Goal: Information Seeking & Learning: Learn about a topic

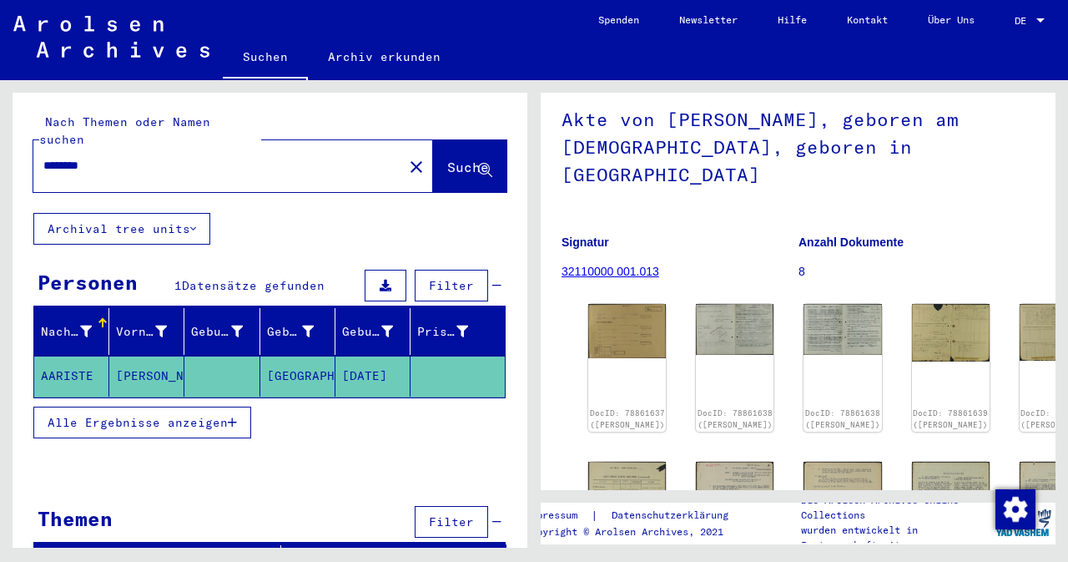
scroll to position [167, 0]
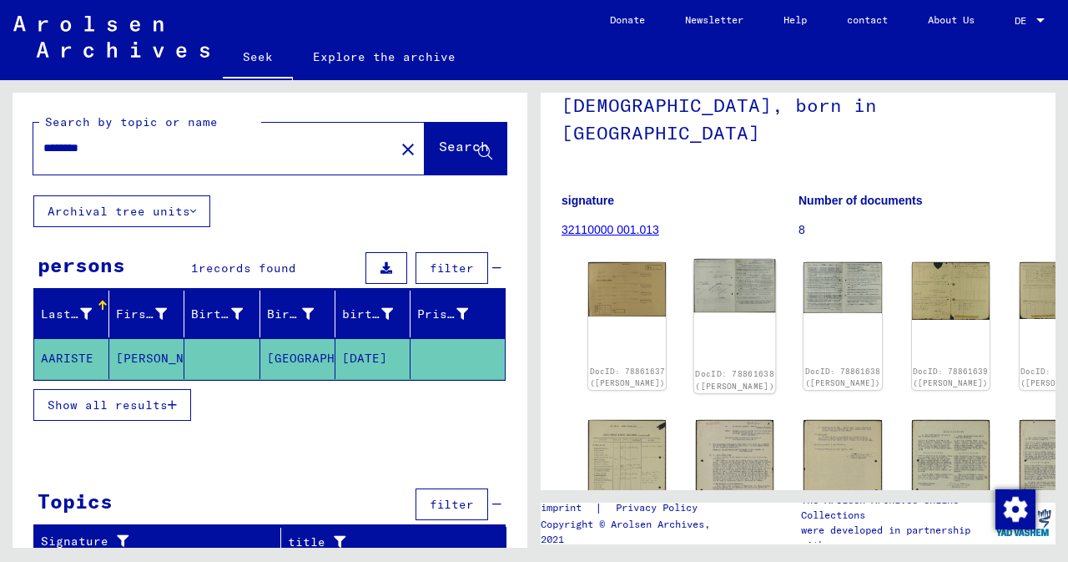
click at [697, 259] on img at bounding box center [735, 285] width 82 height 53
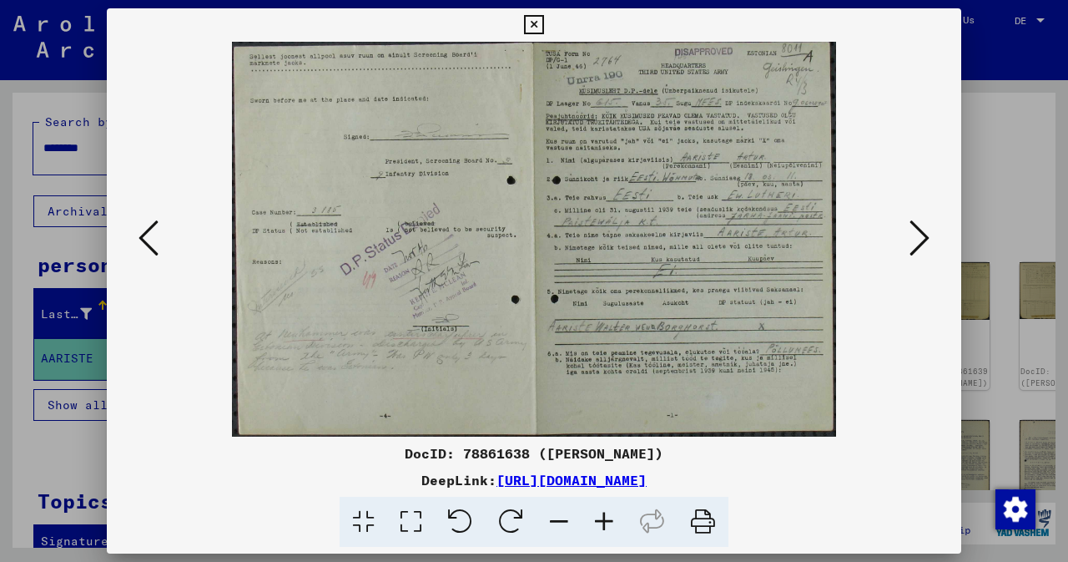
click at [921, 240] on icon at bounding box center [920, 238] width 20 height 40
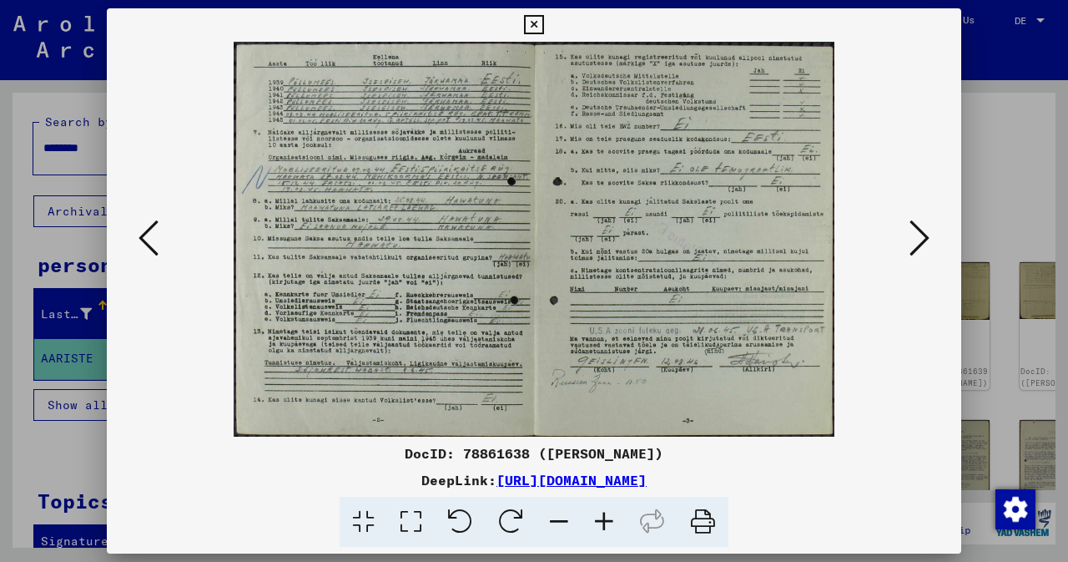
click at [608, 519] on icon at bounding box center [604, 522] width 45 height 51
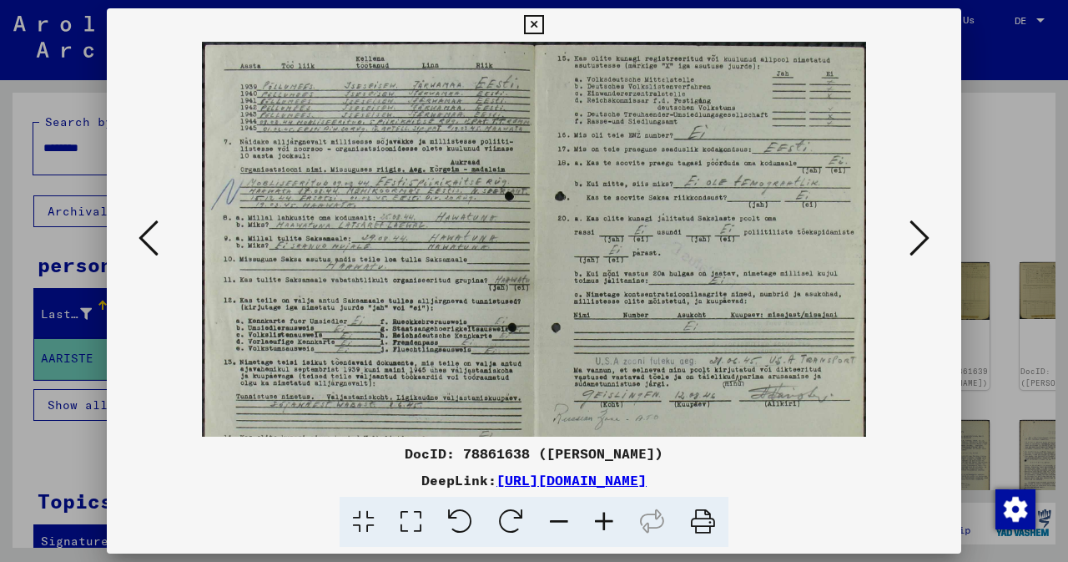
click at [608, 519] on icon at bounding box center [604, 522] width 45 height 51
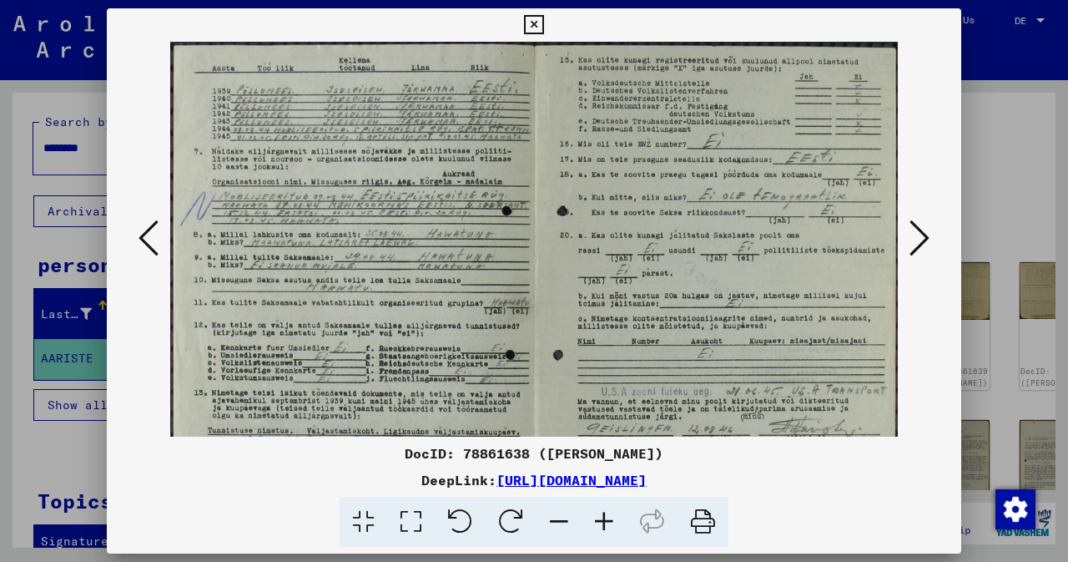
click at [608, 519] on icon at bounding box center [604, 522] width 45 height 51
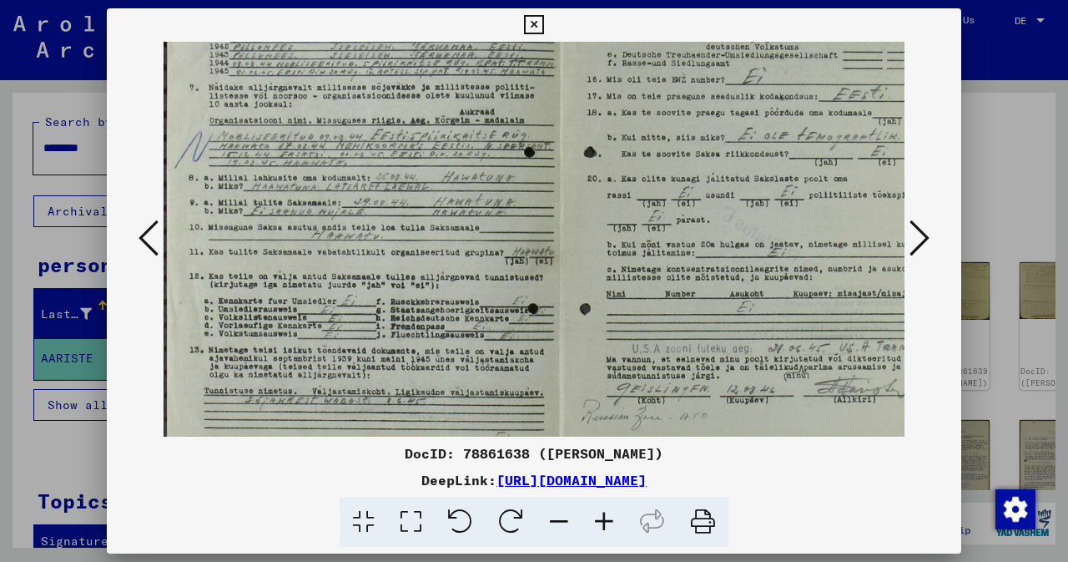
scroll to position [75, 0]
drag, startPoint x: 411, startPoint y: 316, endPoint x: 435, endPoint y: 255, distance: 65.2
click at [435, 255] on img at bounding box center [559, 227] width 791 height 520
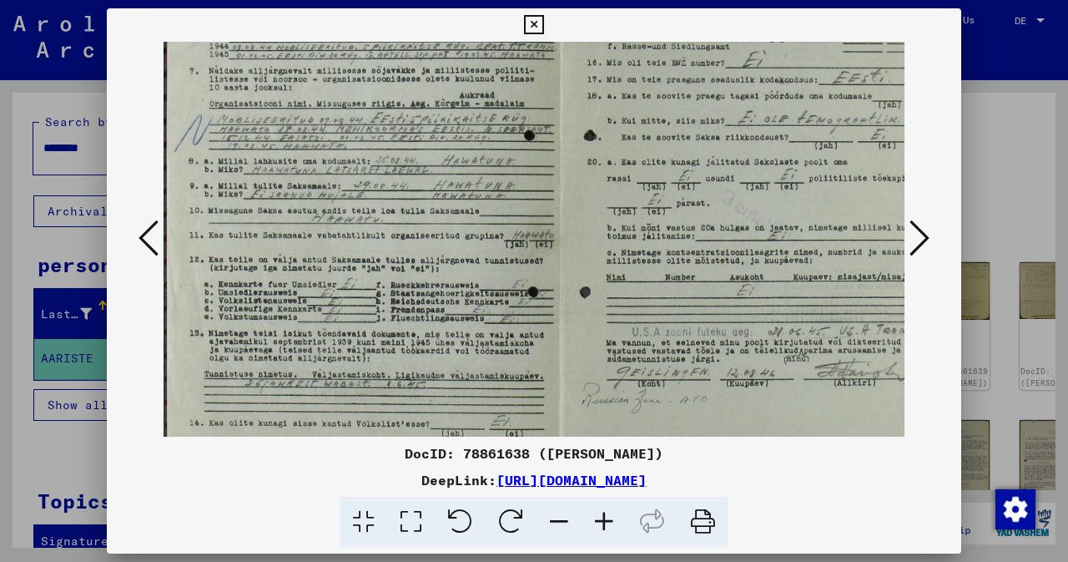
scroll to position [125, 0]
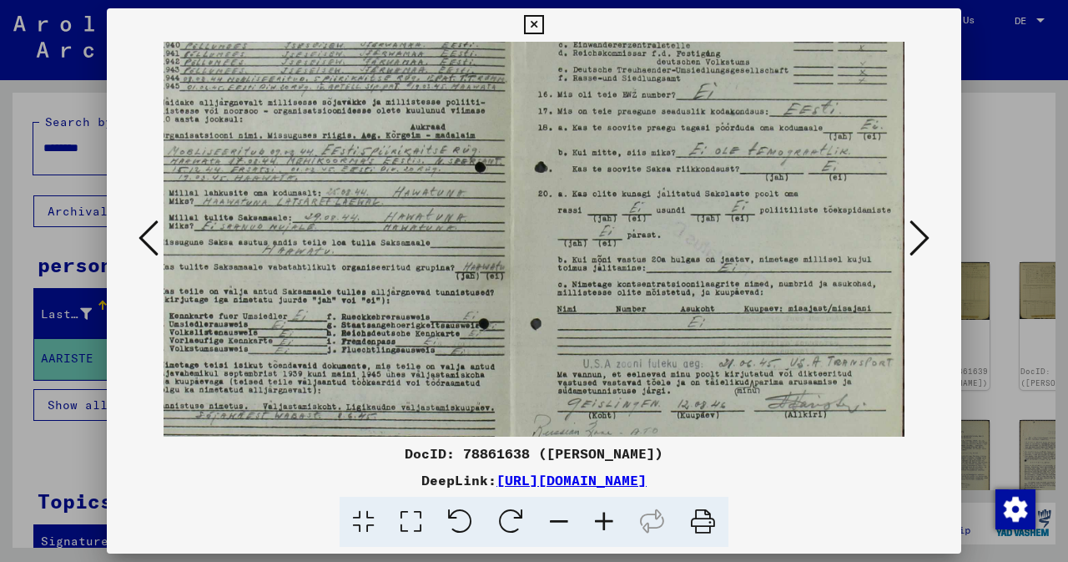
drag, startPoint x: 485, startPoint y: 379, endPoint x: 334, endPoint y: 391, distance: 151.6
click at [334, 391] on img at bounding box center [509, 243] width 791 height 520
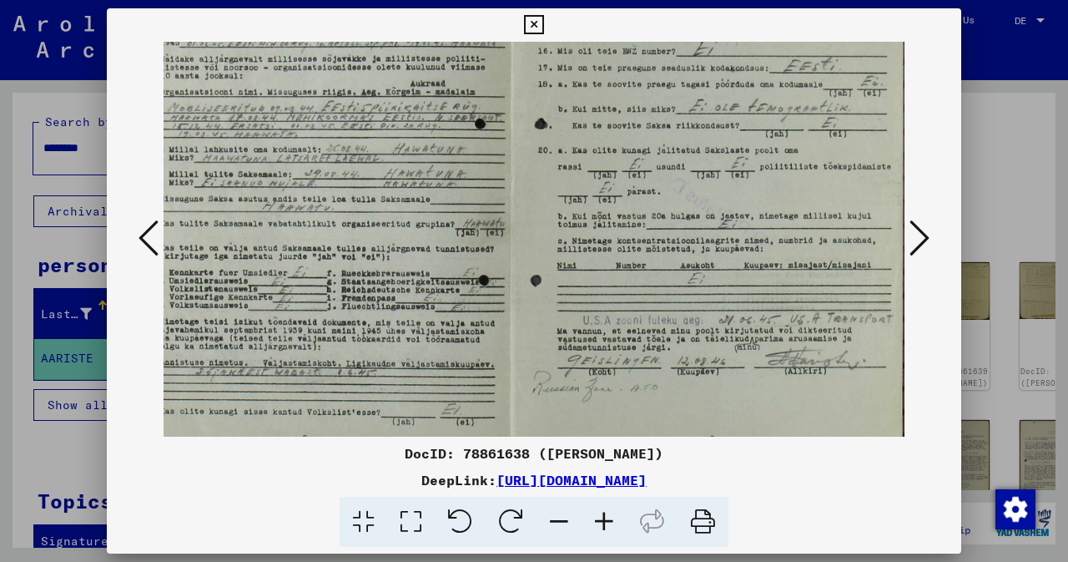
scroll to position [103, 49]
drag, startPoint x: 725, startPoint y: 255, endPoint x: 668, endPoint y: 226, distance: 64.6
click at [668, 226] on img at bounding box center [509, 198] width 791 height 520
click at [926, 236] on icon at bounding box center [920, 238] width 20 height 40
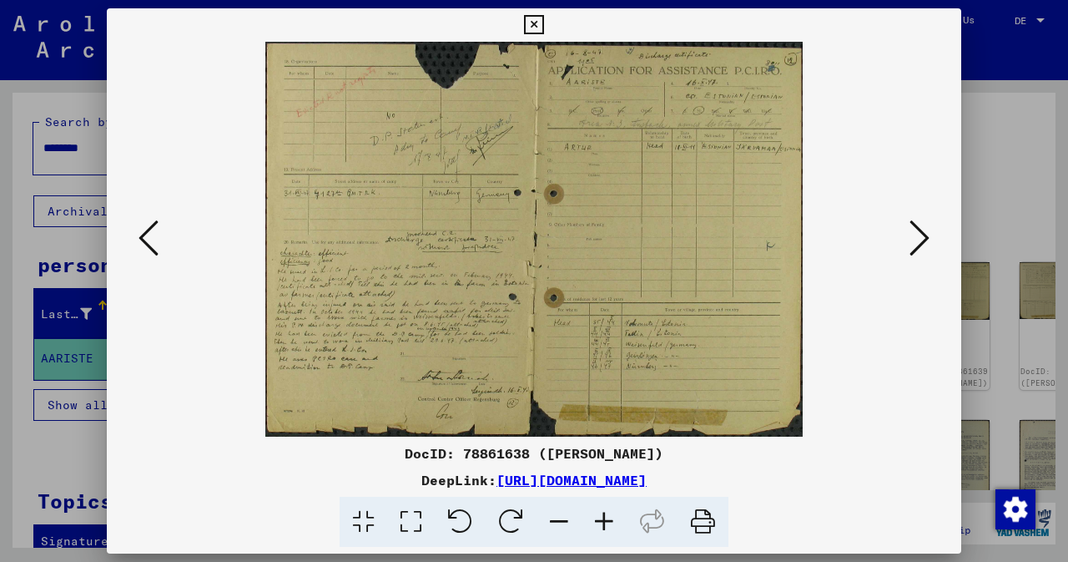
click at [604, 524] on icon at bounding box center [604, 522] width 45 height 51
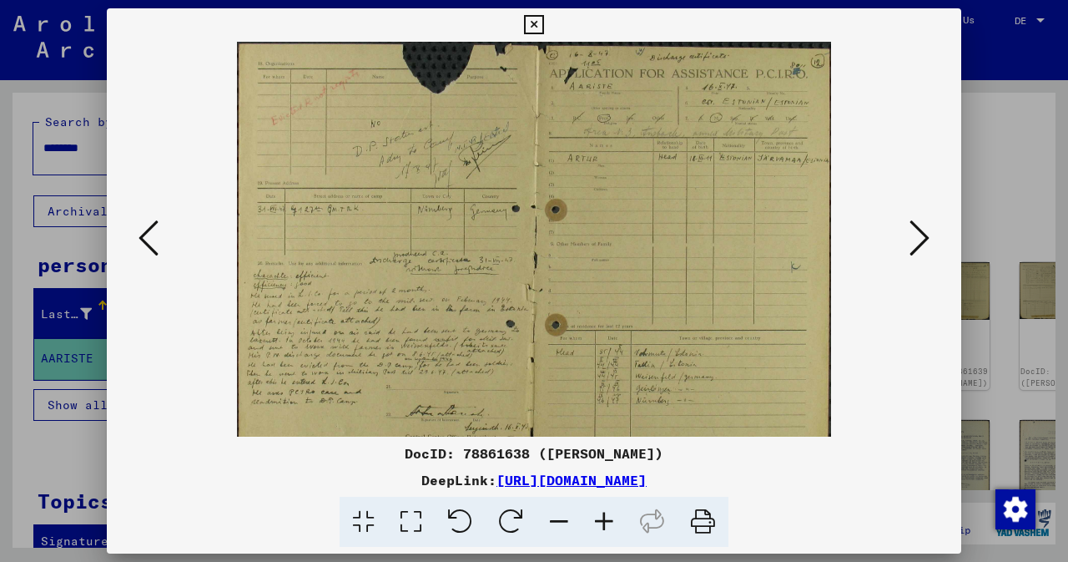
click at [604, 524] on icon at bounding box center [604, 522] width 45 height 51
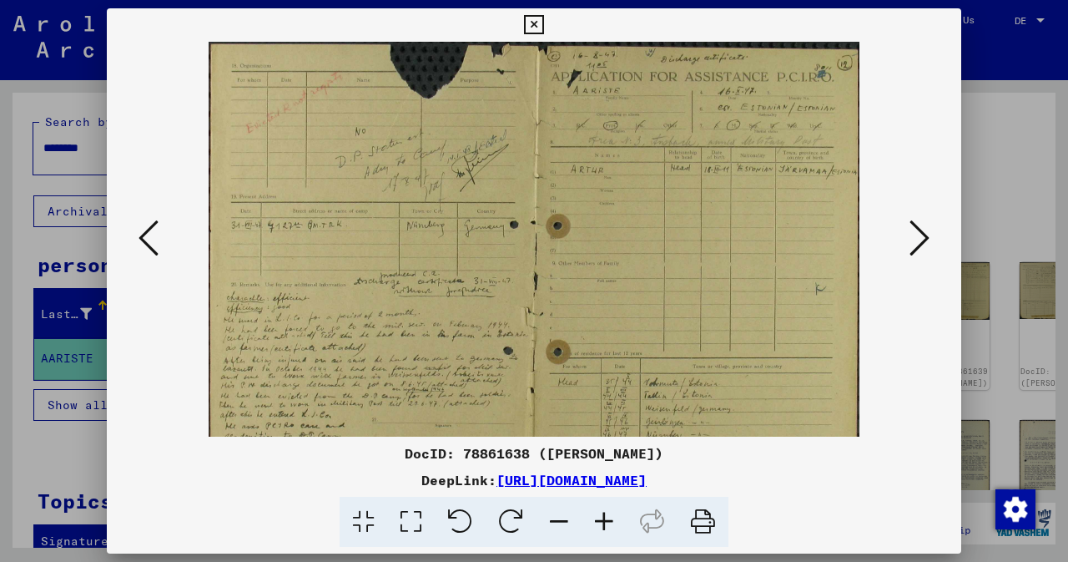
click at [603, 521] on icon at bounding box center [604, 522] width 45 height 51
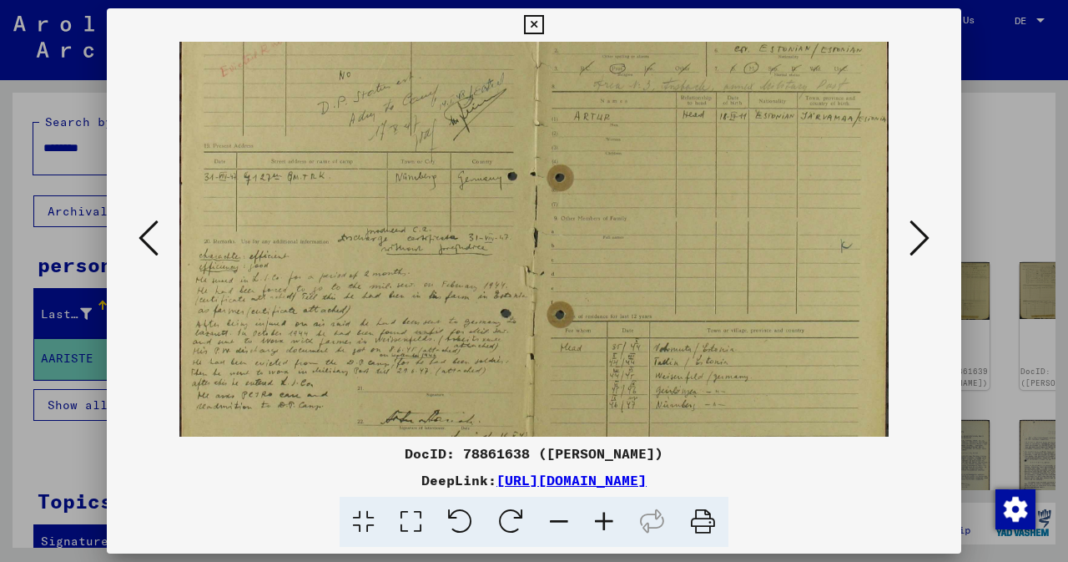
scroll to position [73, 0]
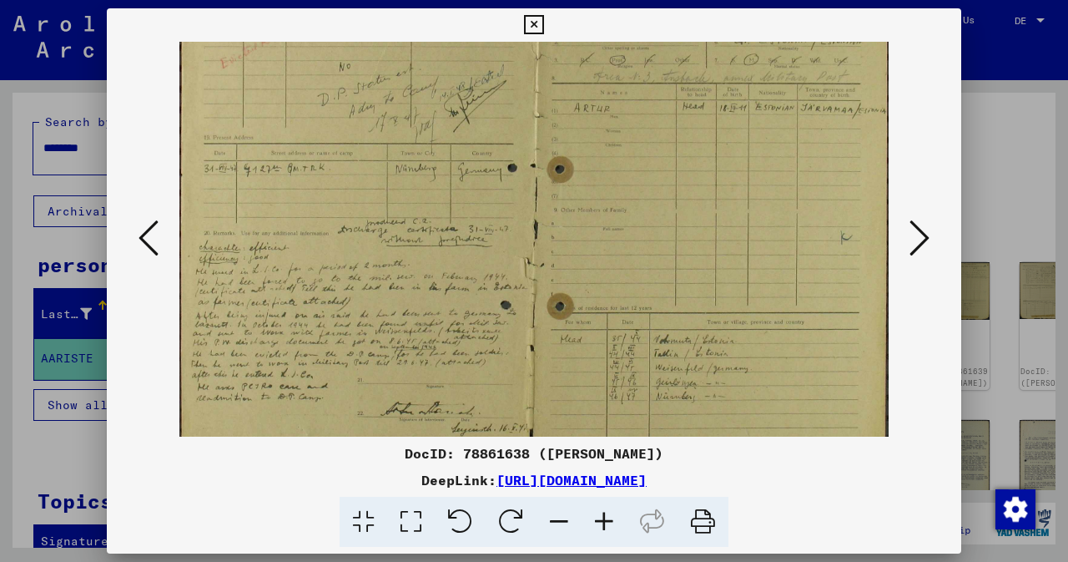
drag, startPoint x: 413, startPoint y: 260, endPoint x: 436, endPoint y: 196, distance: 67.6
click at [436, 196] on img at bounding box center [533, 229] width 708 height 520
click at [607, 522] on icon at bounding box center [604, 522] width 45 height 51
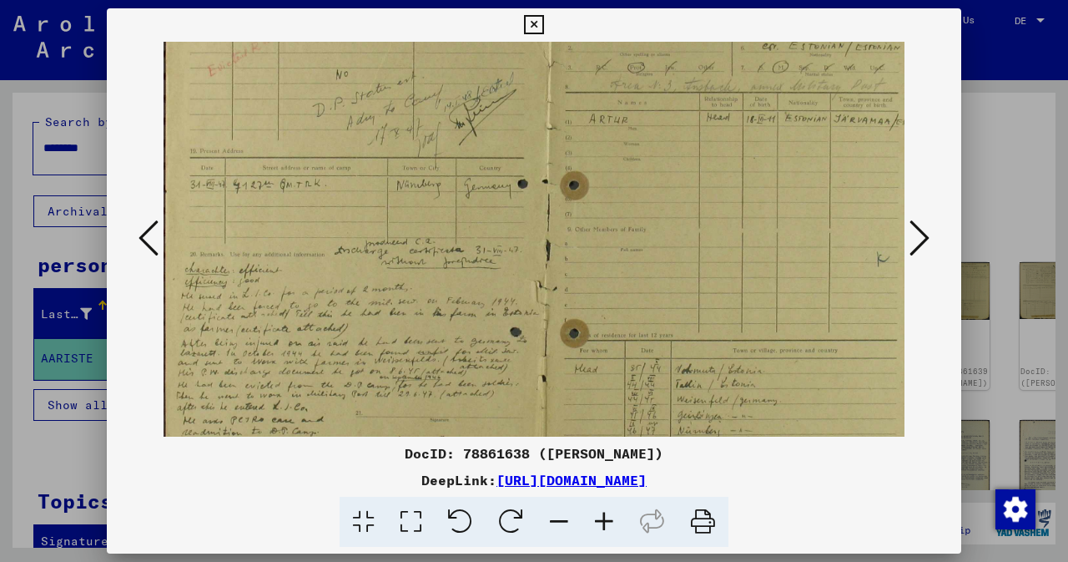
click at [607, 522] on icon at bounding box center [604, 522] width 45 height 51
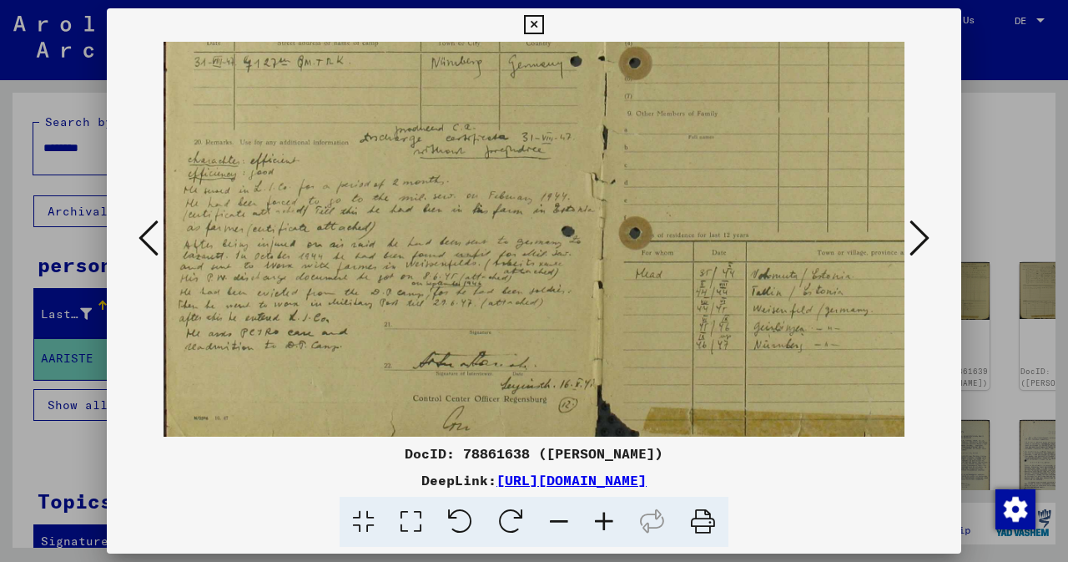
scroll to position [242, 0]
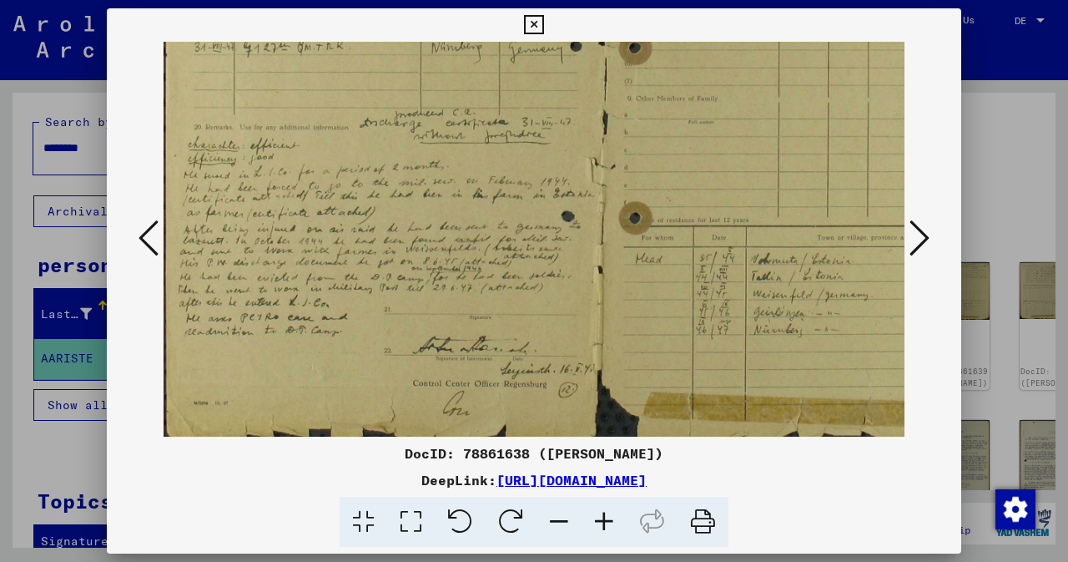
drag, startPoint x: 467, startPoint y: 331, endPoint x: 606, endPoint y: 181, distance: 204.3
click at [606, 181] on img at bounding box center [603, 122] width 879 height 645
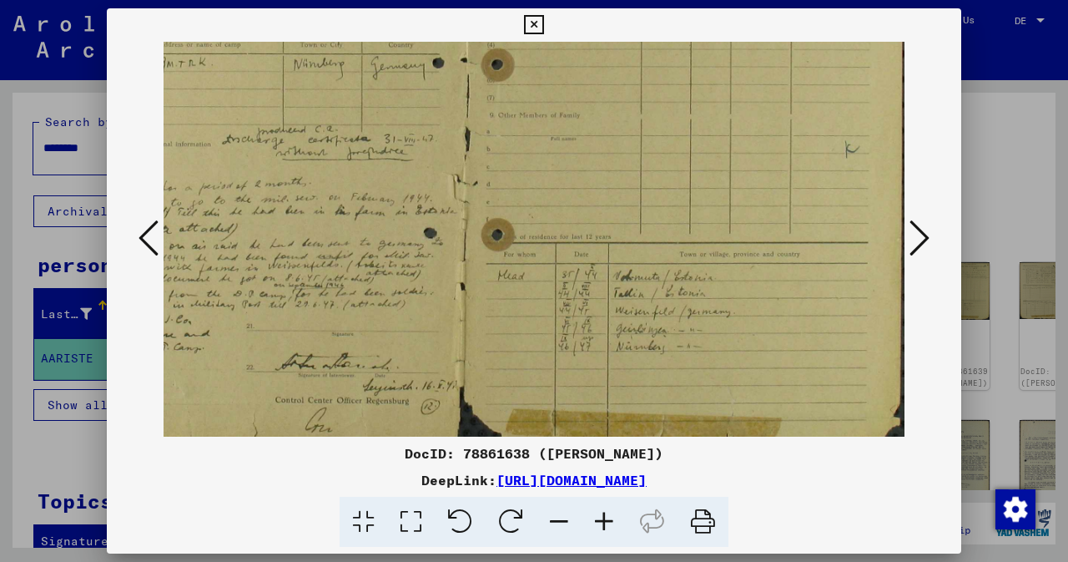
scroll to position [220, 138]
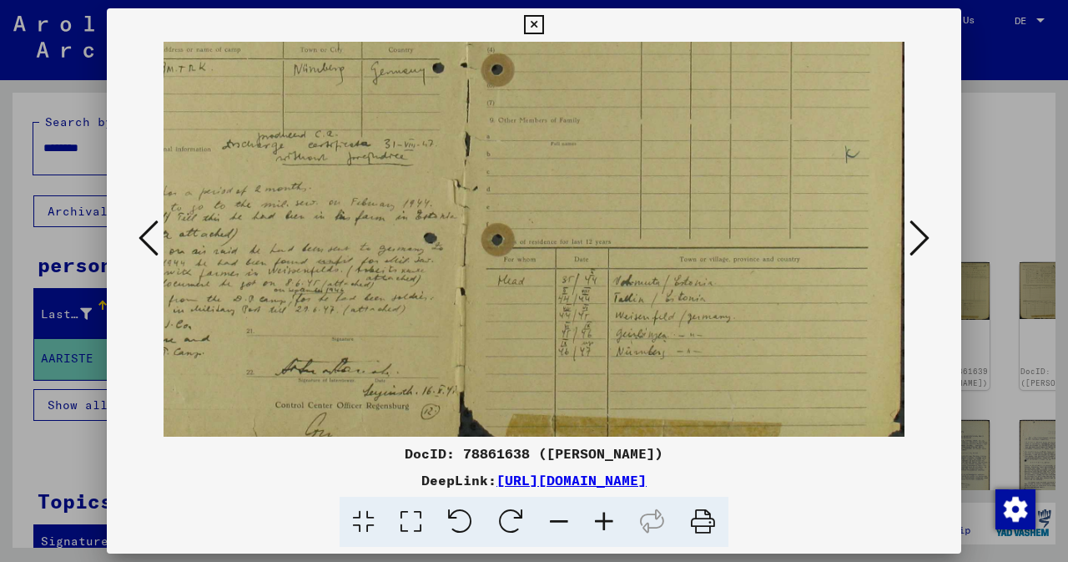
drag, startPoint x: 821, startPoint y: 199, endPoint x: 613, endPoint y: 225, distance: 209.5
click at [613, 225] on img at bounding box center [465, 143] width 879 height 645
click at [914, 237] on icon at bounding box center [920, 238] width 20 height 40
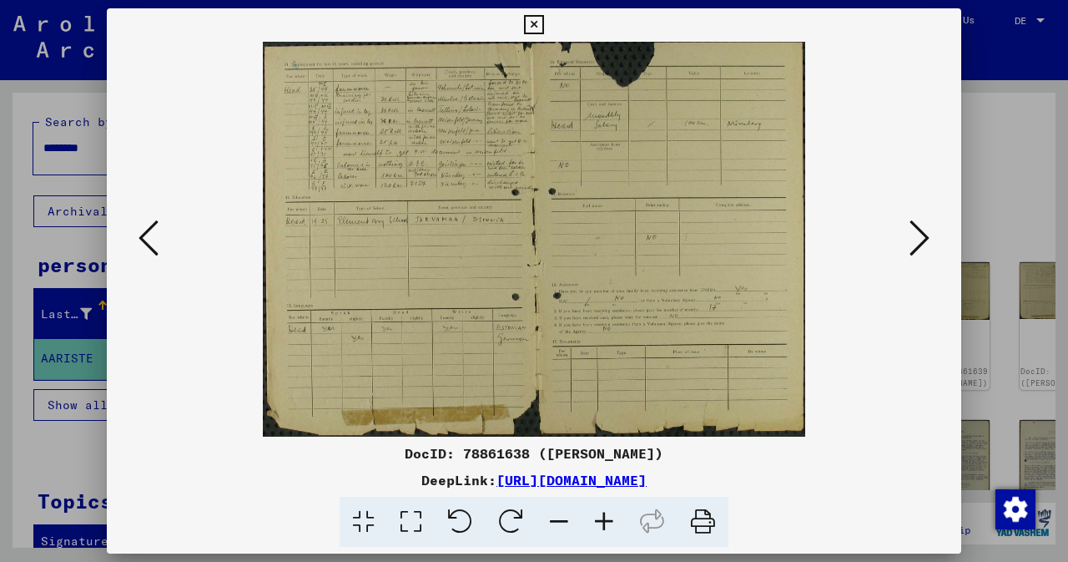
click at [607, 522] on icon at bounding box center [604, 522] width 45 height 51
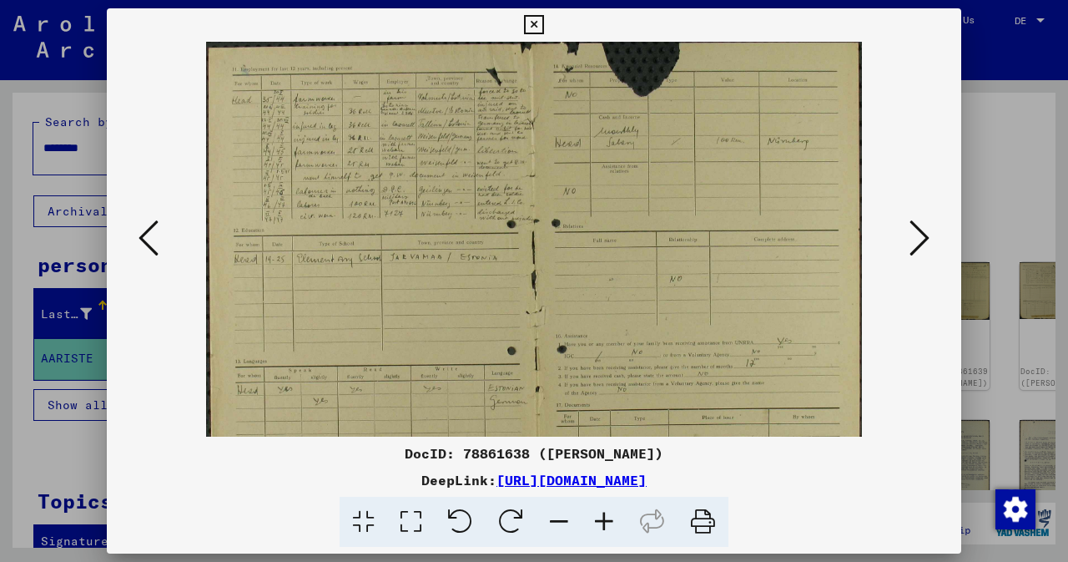
click at [607, 522] on icon at bounding box center [604, 522] width 45 height 51
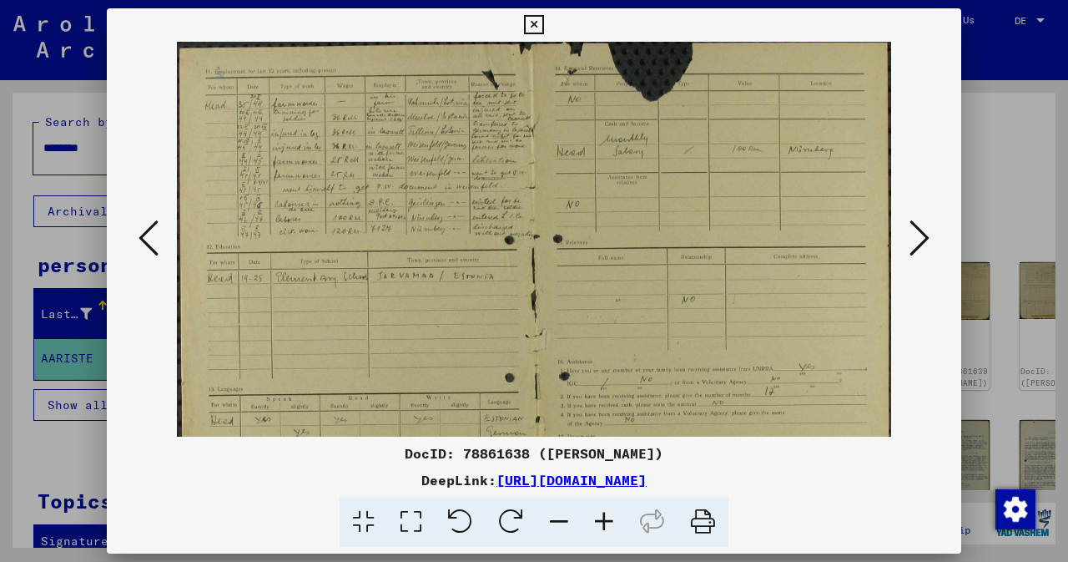
click at [602, 524] on icon at bounding box center [604, 522] width 45 height 51
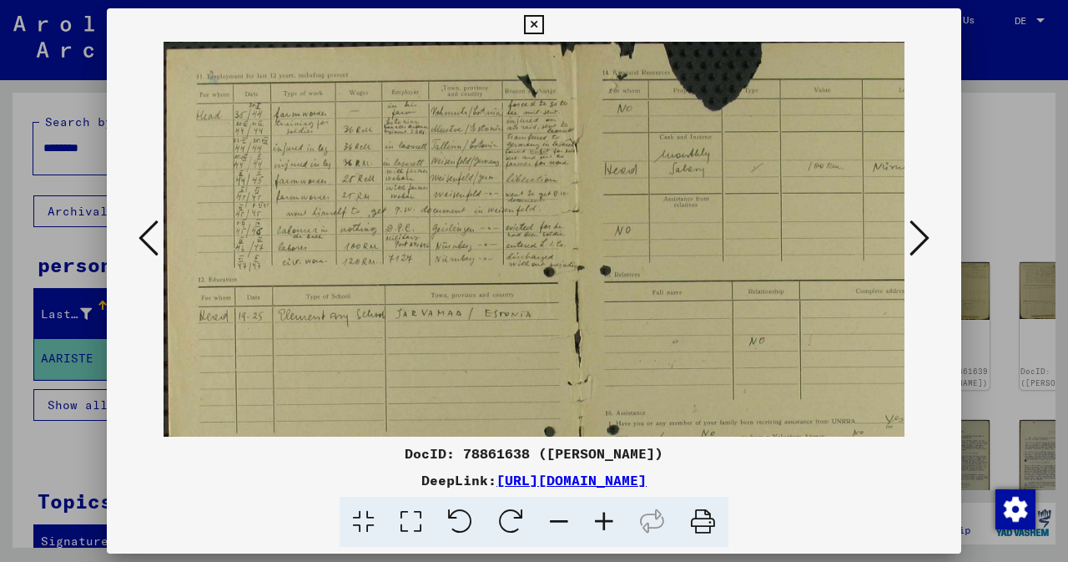
drag, startPoint x: 746, startPoint y: 228, endPoint x: 789, endPoint y: 298, distance: 82.4
click at [789, 298] on img at bounding box center [578, 343] width 829 height 603
click at [925, 233] on icon at bounding box center [920, 238] width 20 height 40
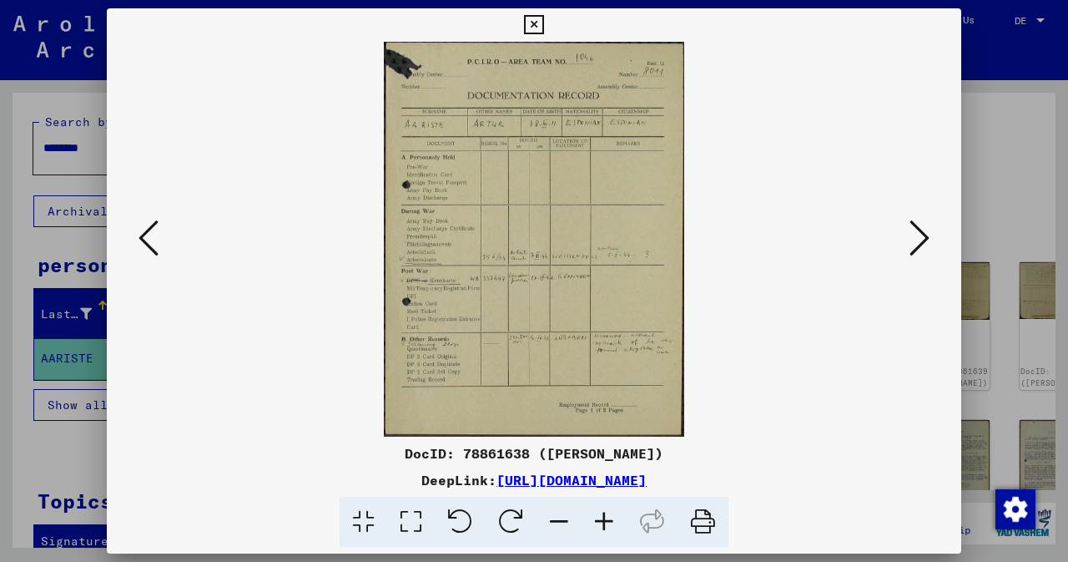
click at [915, 245] on icon at bounding box center [920, 238] width 20 height 40
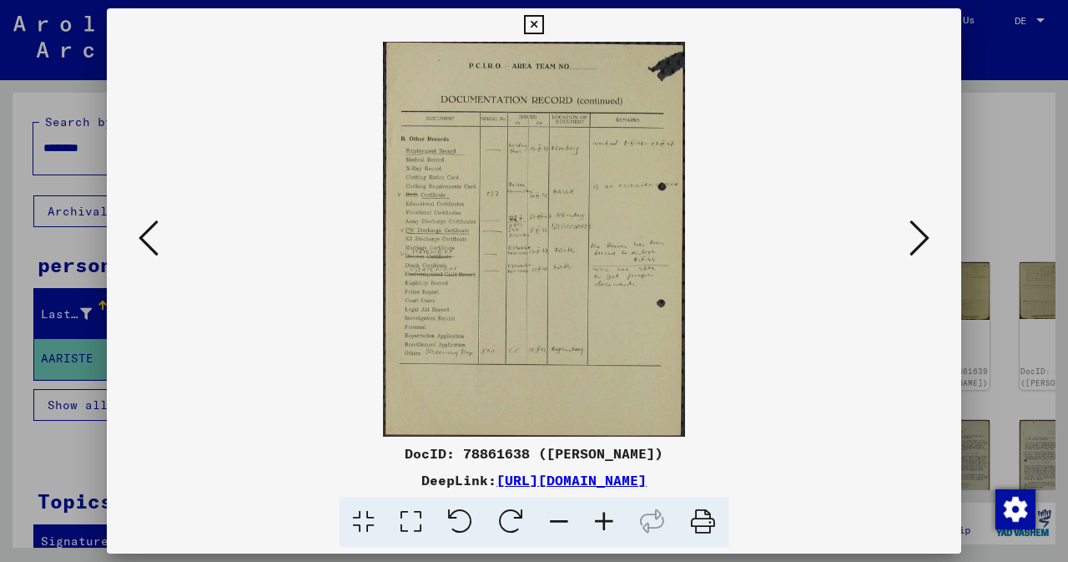
click at [929, 248] on icon at bounding box center [920, 238] width 20 height 40
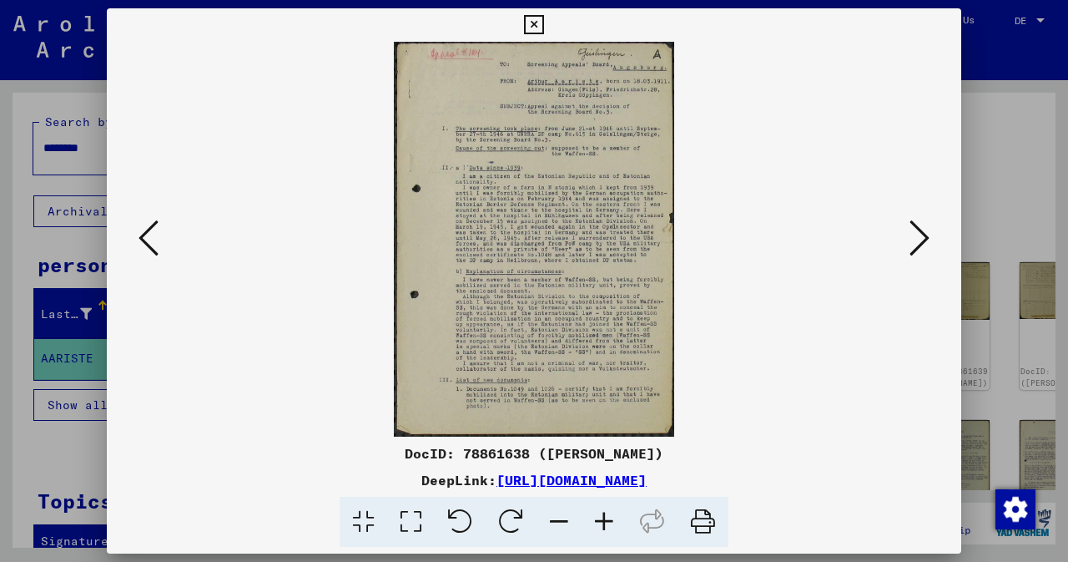
click at [614, 523] on icon at bounding box center [604, 522] width 45 height 51
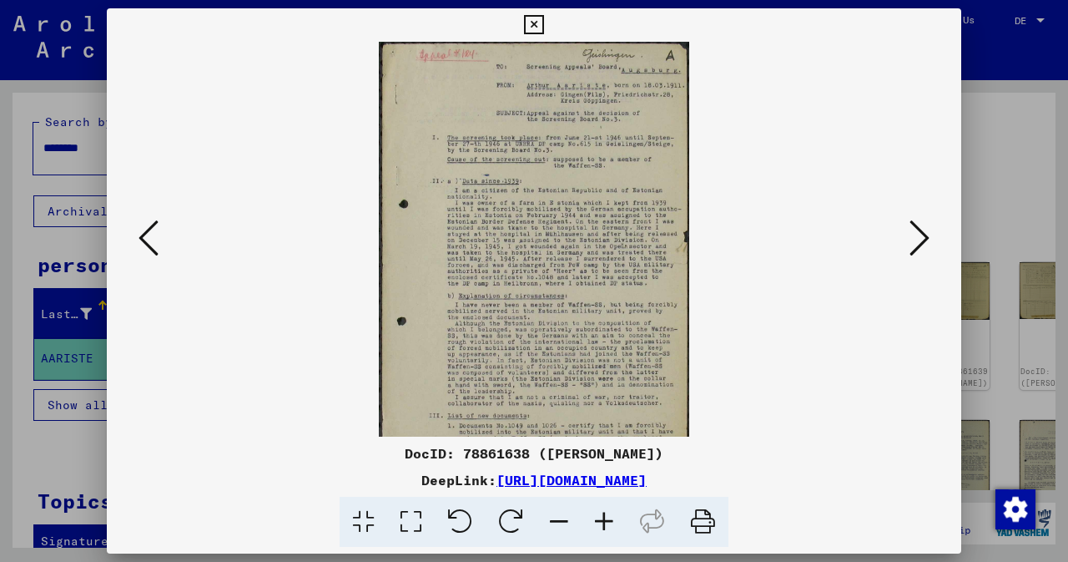
click at [614, 523] on icon at bounding box center [604, 522] width 45 height 51
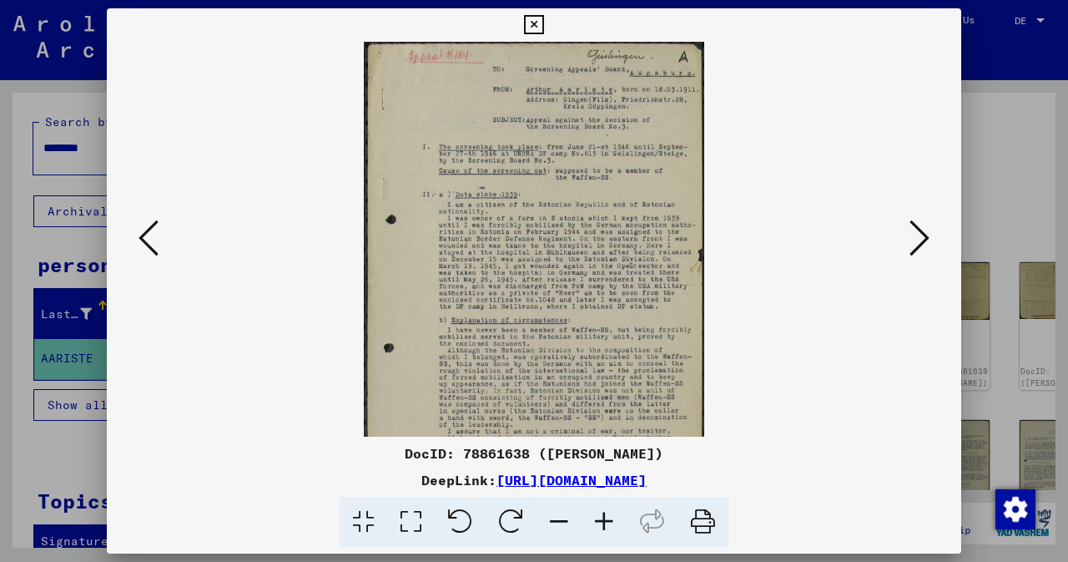
click at [614, 523] on icon at bounding box center [604, 522] width 45 height 51
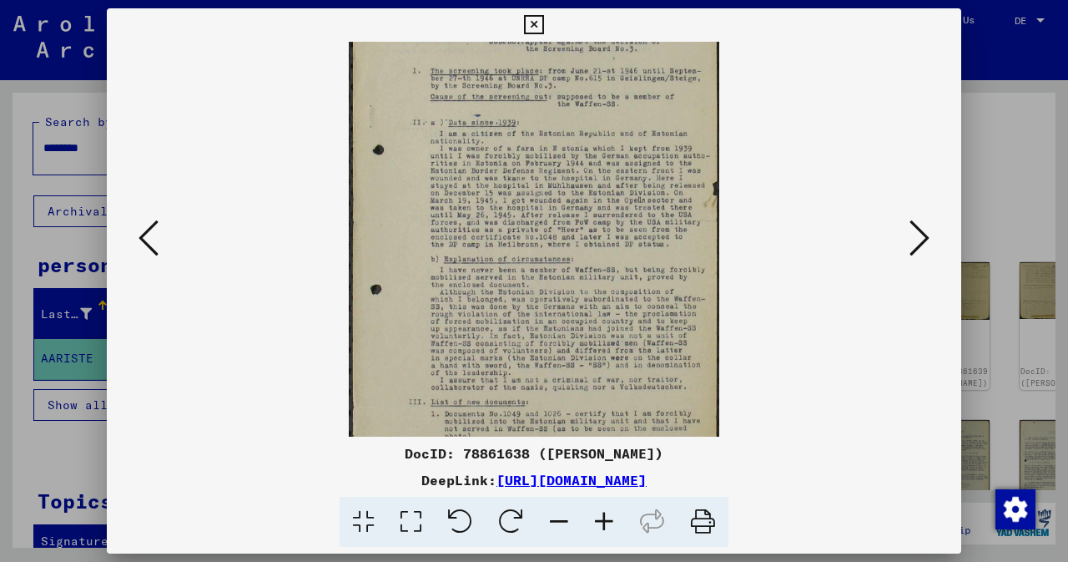
scroll to position [125, 0]
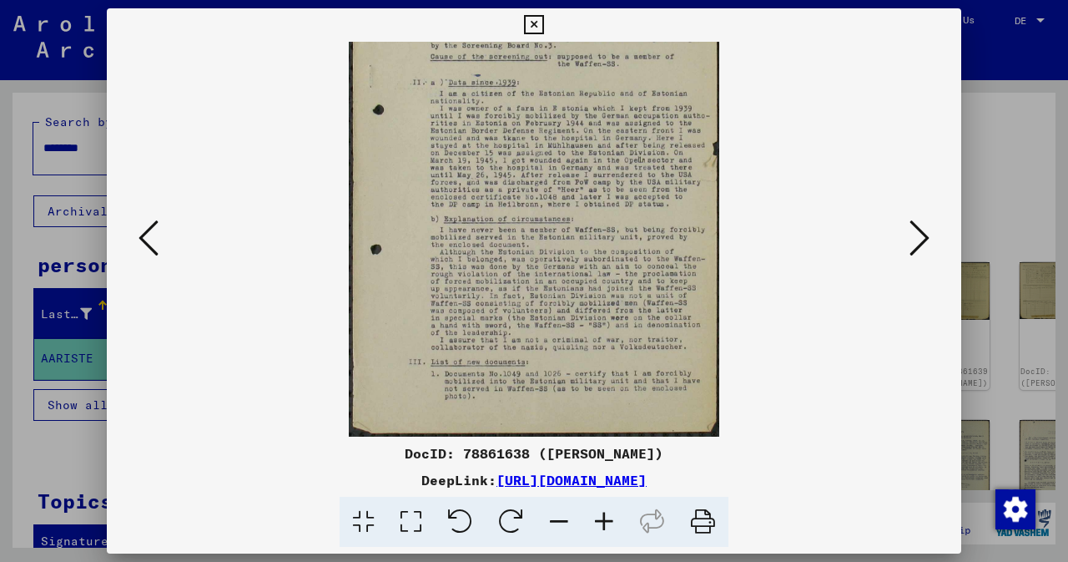
drag, startPoint x: 657, startPoint y: 322, endPoint x: 676, endPoint y: 166, distance: 157.2
click at [676, 166] on img at bounding box center [534, 177] width 371 height 520
click at [927, 223] on icon at bounding box center [920, 238] width 20 height 40
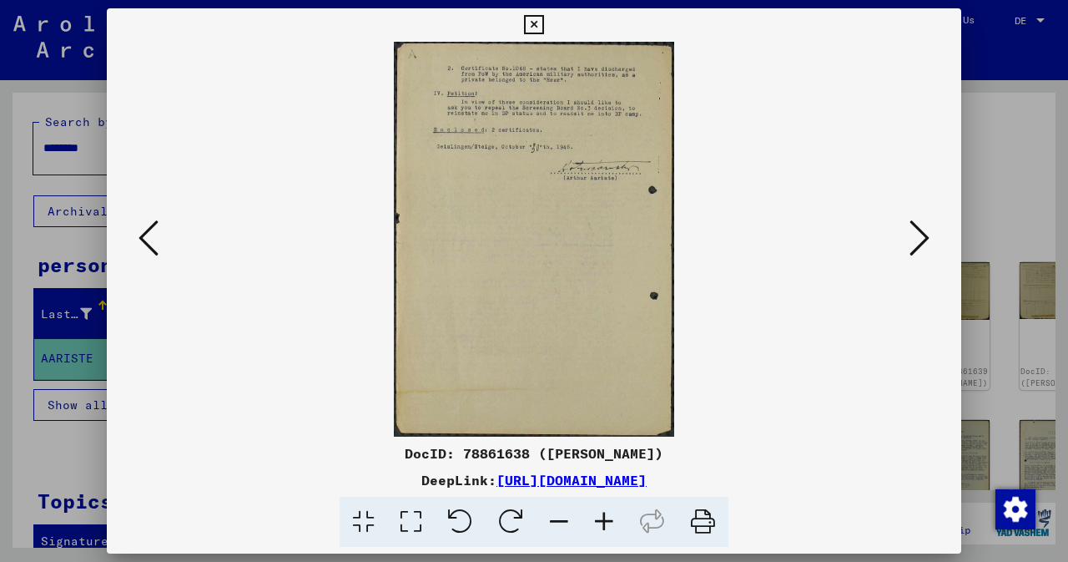
scroll to position [0, 0]
click at [609, 516] on icon at bounding box center [604, 522] width 45 height 51
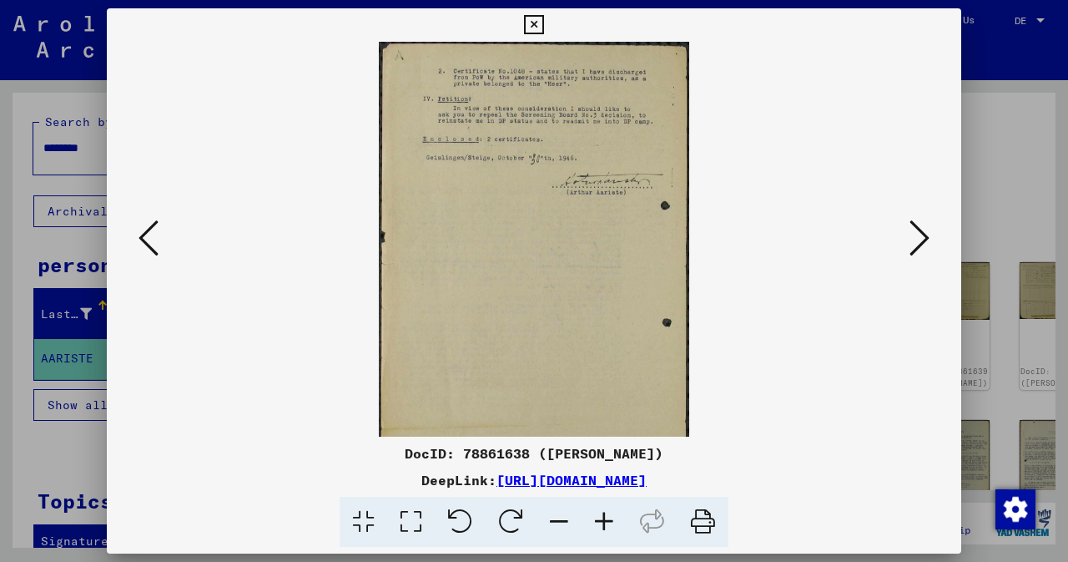
click at [609, 516] on icon at bounding box center [604, 522] width 45 height 51
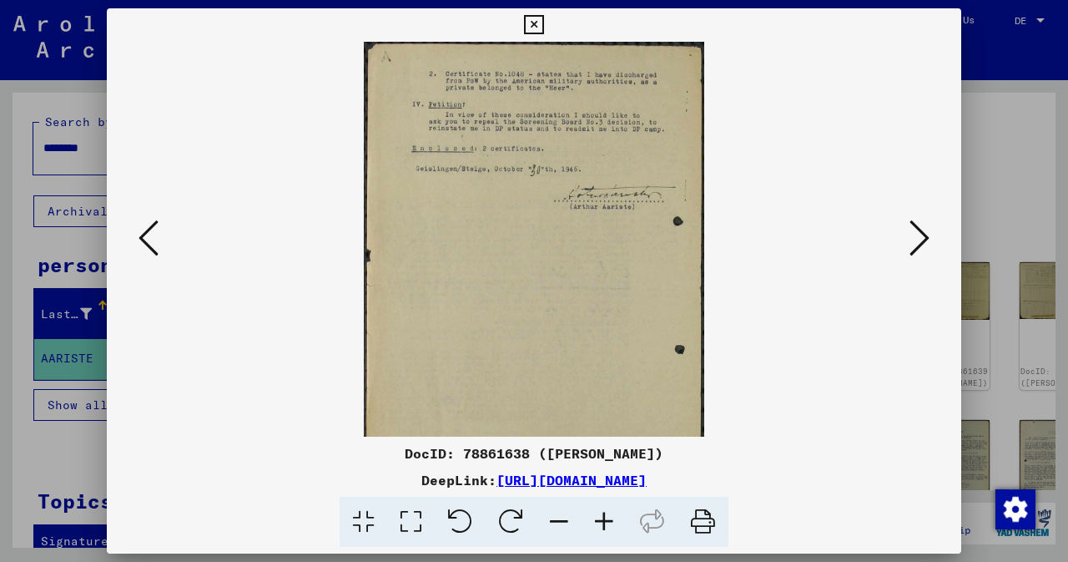
click at [609, 516] on icon at bounding box center [604, 522] width 45 height 51
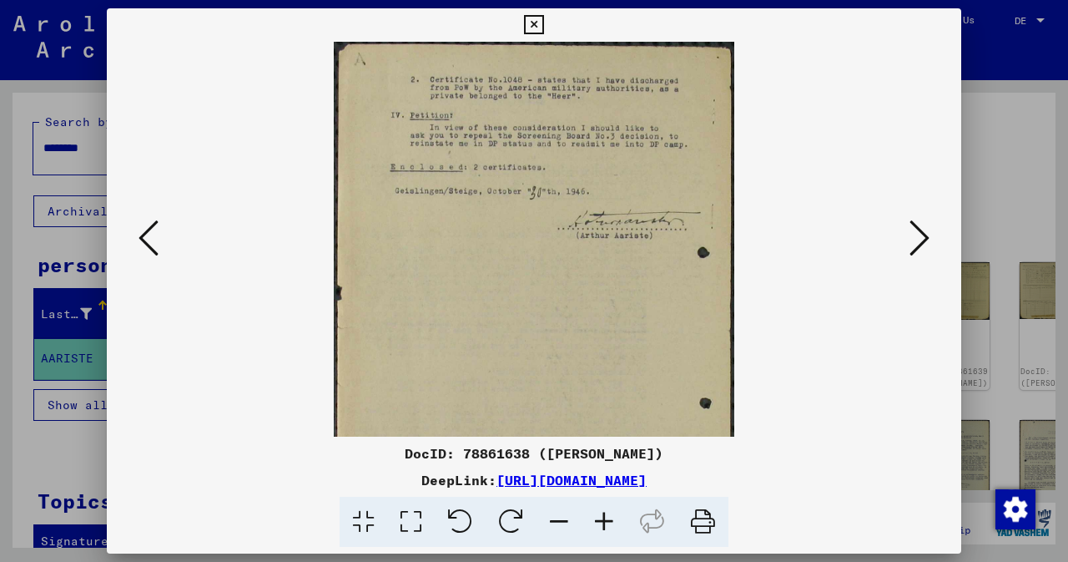
click at [609, 516] on icon at bounding box center [604, 522] width 45 height 51
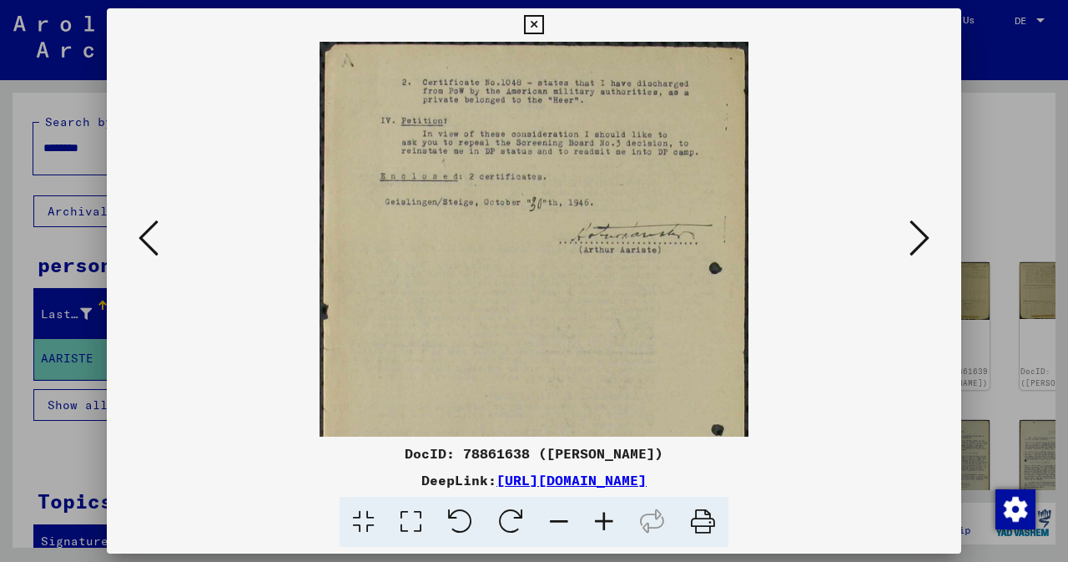
click at [609, 516] on icon at bounding box center [604, 522] width 45 height 51
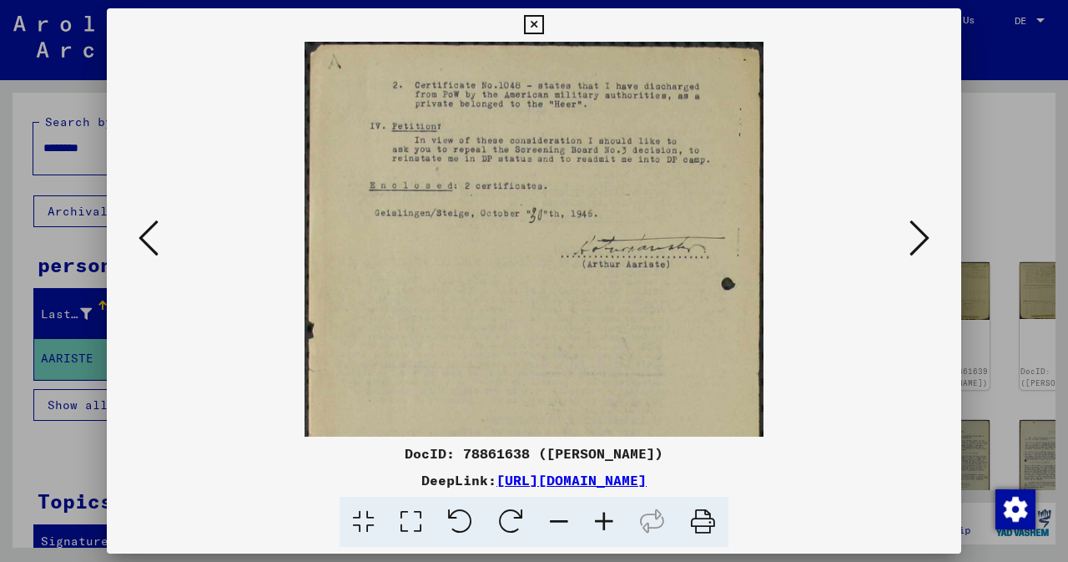
click at [609, 516] on icon at bounding box center [604, 522] width 45 height 51
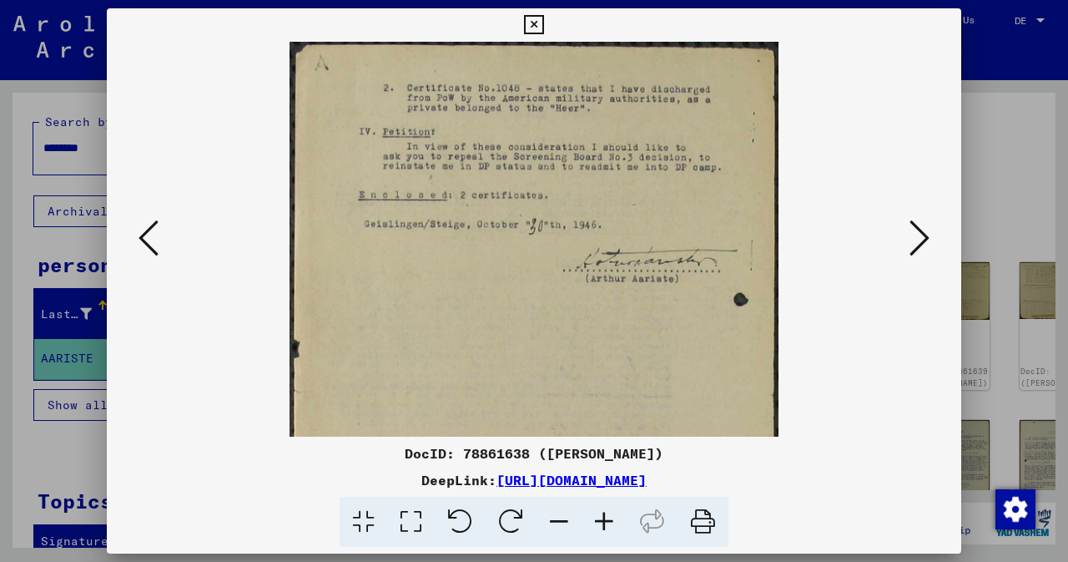
click at [609, 516] on icon at bounding box center [604, 522] width 45 height 51
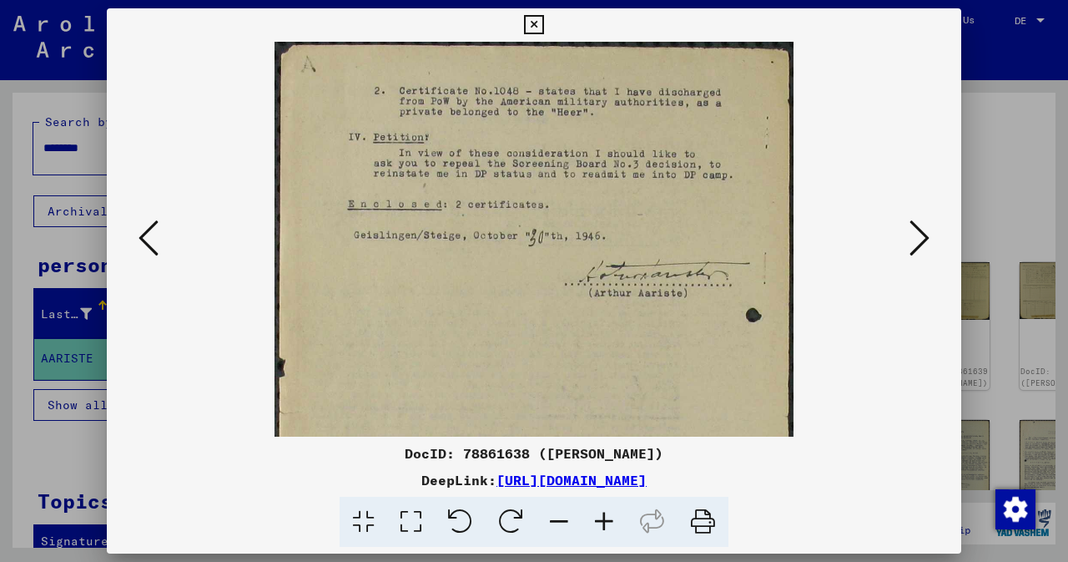
click at [609, 516] on icon at bounding box center [604, 522] width 45 height 51
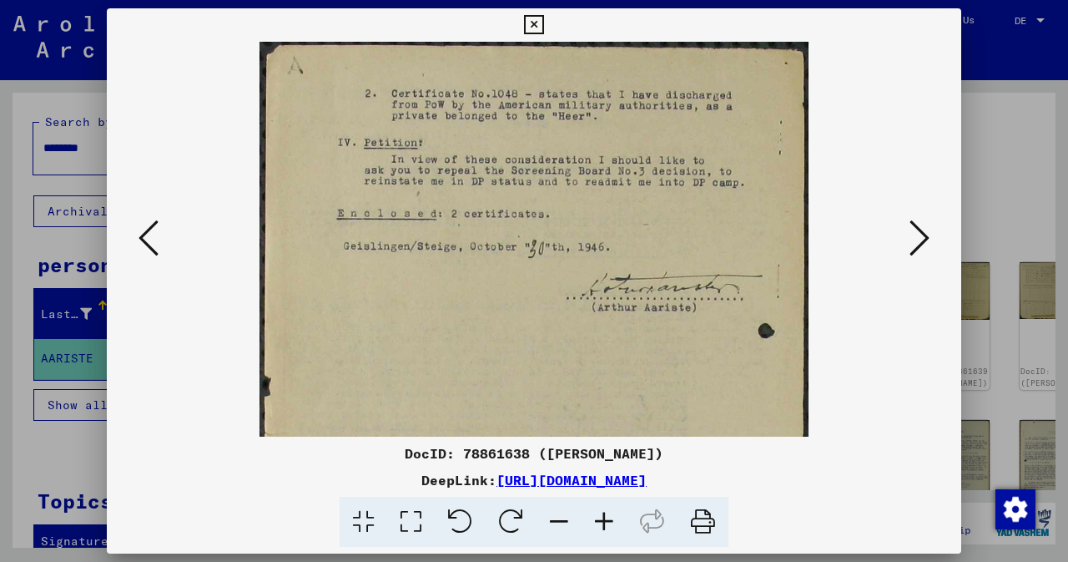
click at [932, 238] on button at bounding box center [920, 239] width 30 height 48
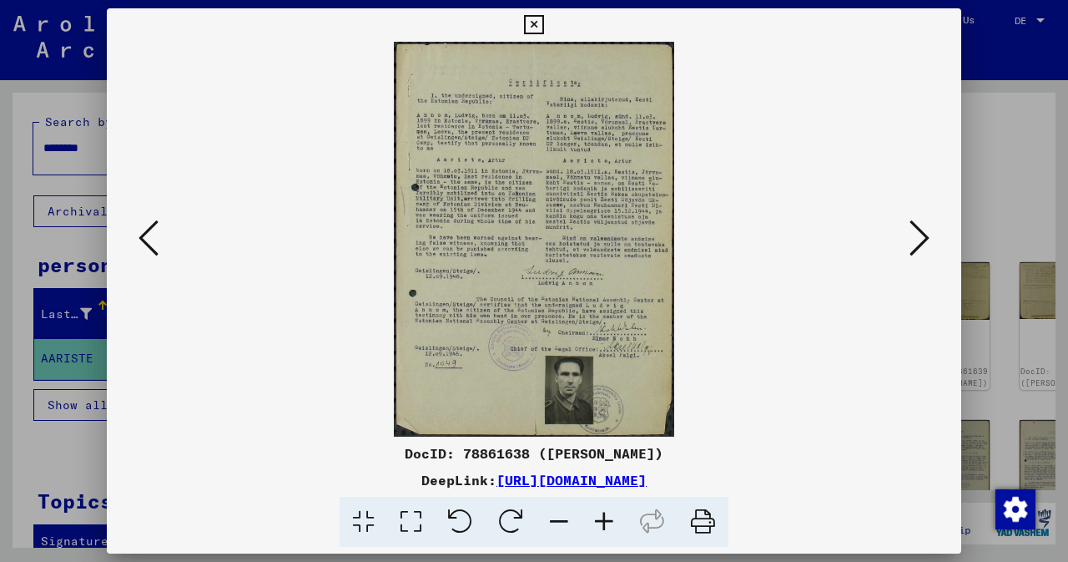
click at [932, 238] on button at bounding box center [920, 239] width 30 height 48
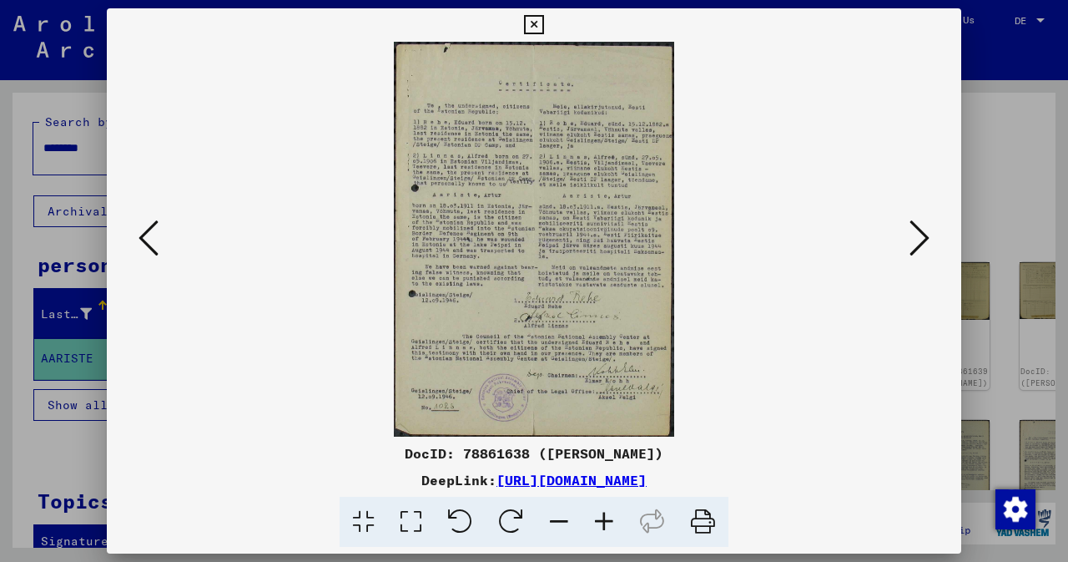
click at [919, 244] on icon at bounding box center [920, 238] width 20 height 40
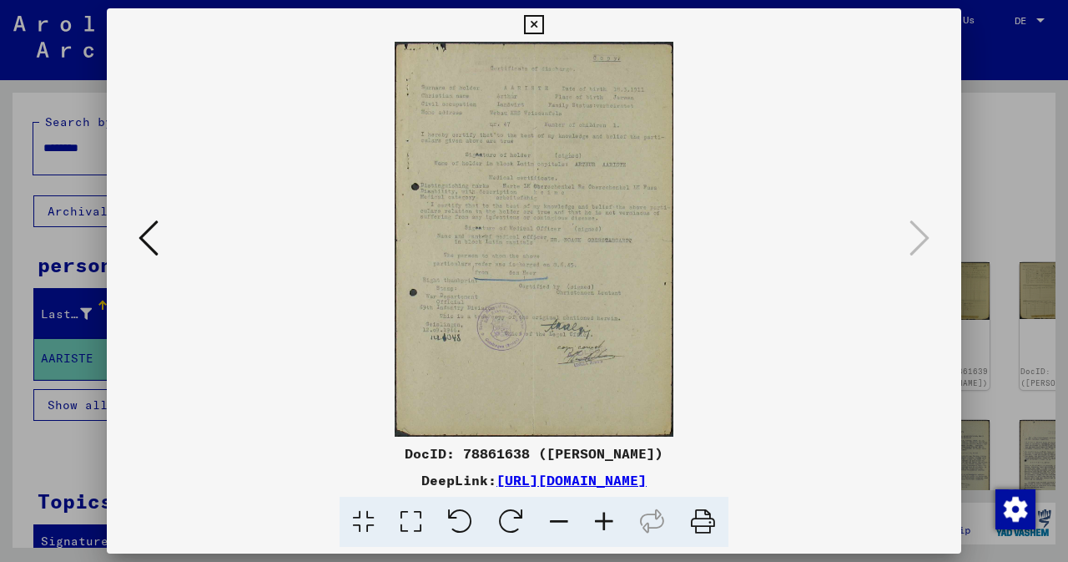
click at [596, 523] on icon at bounding box center [604, 522] width 45 height 51
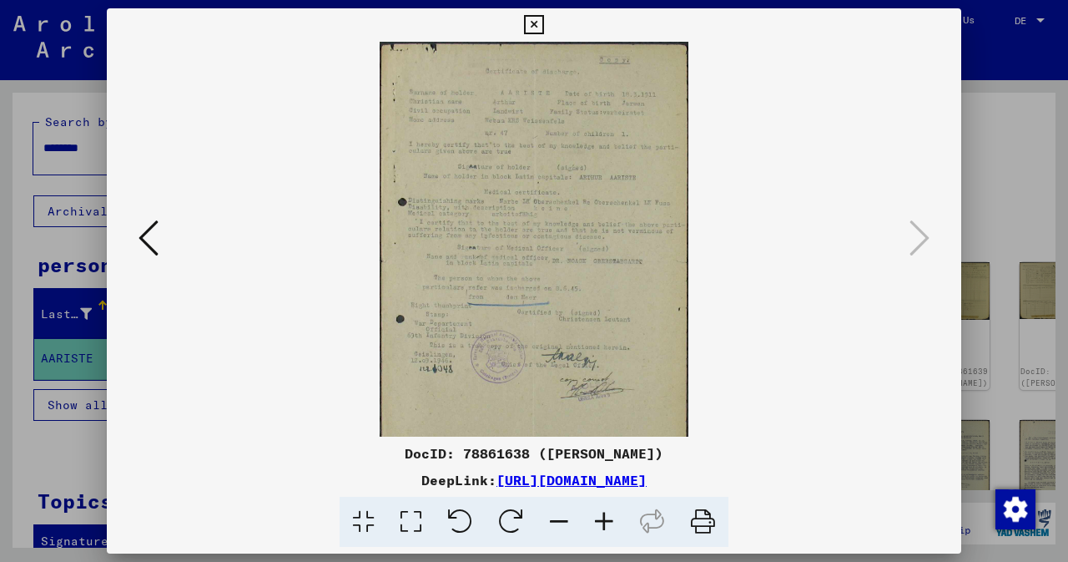
click at [596, 523] on icon at bounding box center [604, 522] width 45 height 51
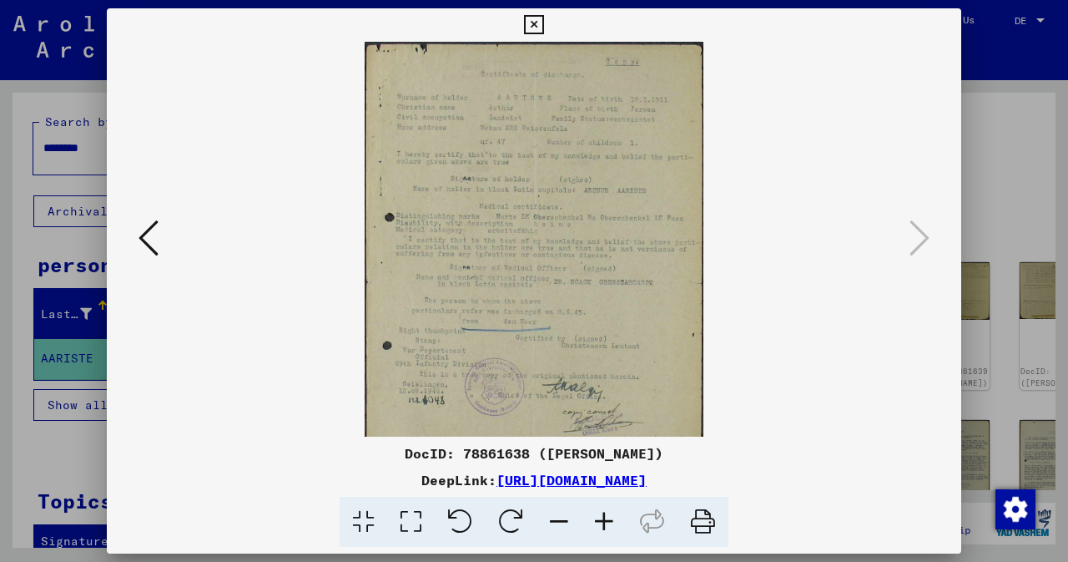
click at [596, 523] on icon at bounding box center [604, 522] width 45 height 51
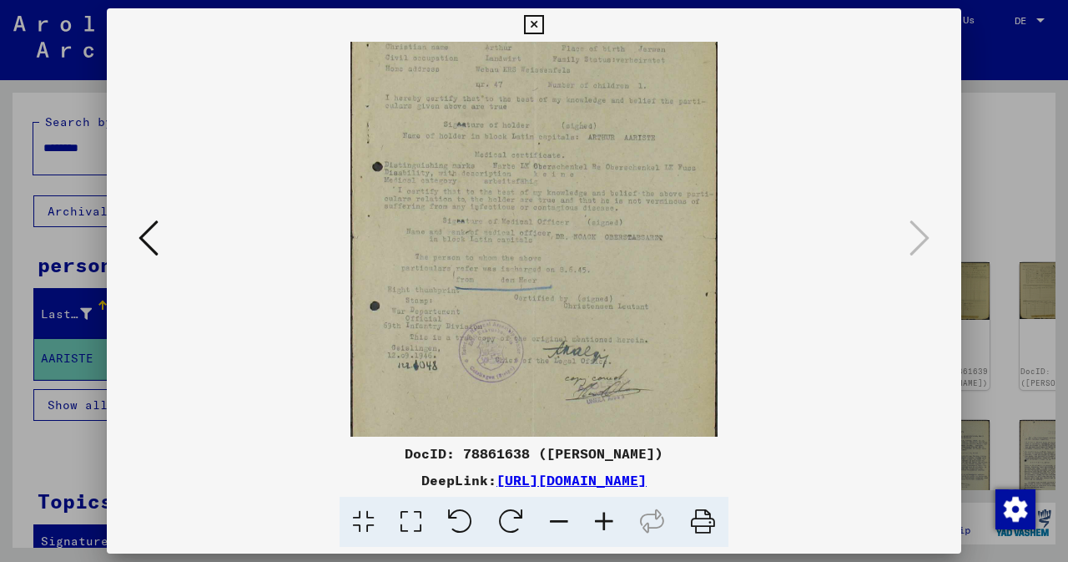
scroll to position [125, 0]
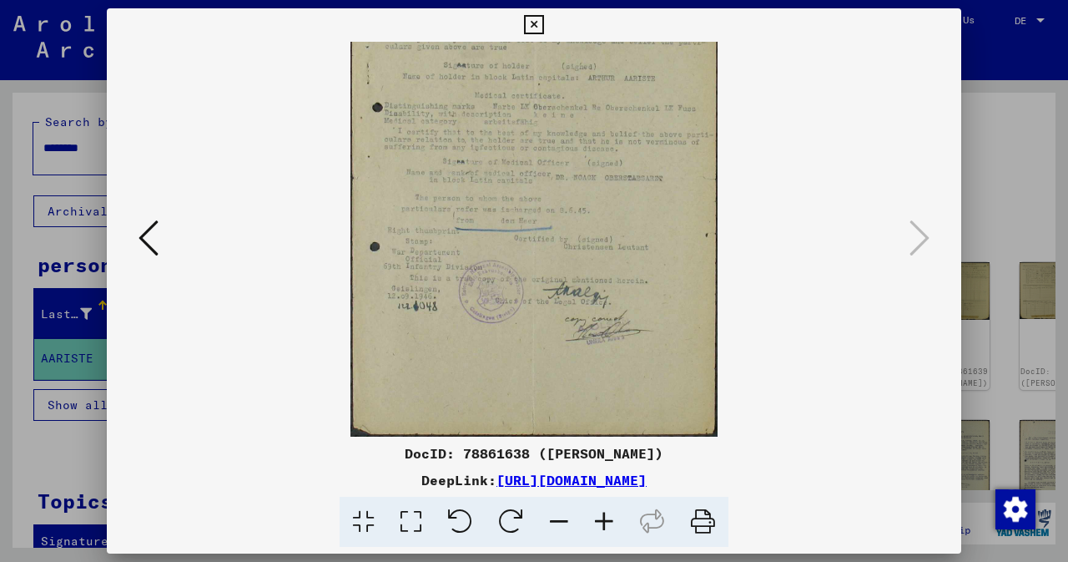
drag, startPoint x: 633, startPoint y: 293, endPoint x: 627, endPoint y: 155, distance: 137.8
click at [627, 155] on img at bounding box center [534, 177] width 368 height 520
click at [985, 109] on div at bounding box center [534, 281] width 1068 height 562
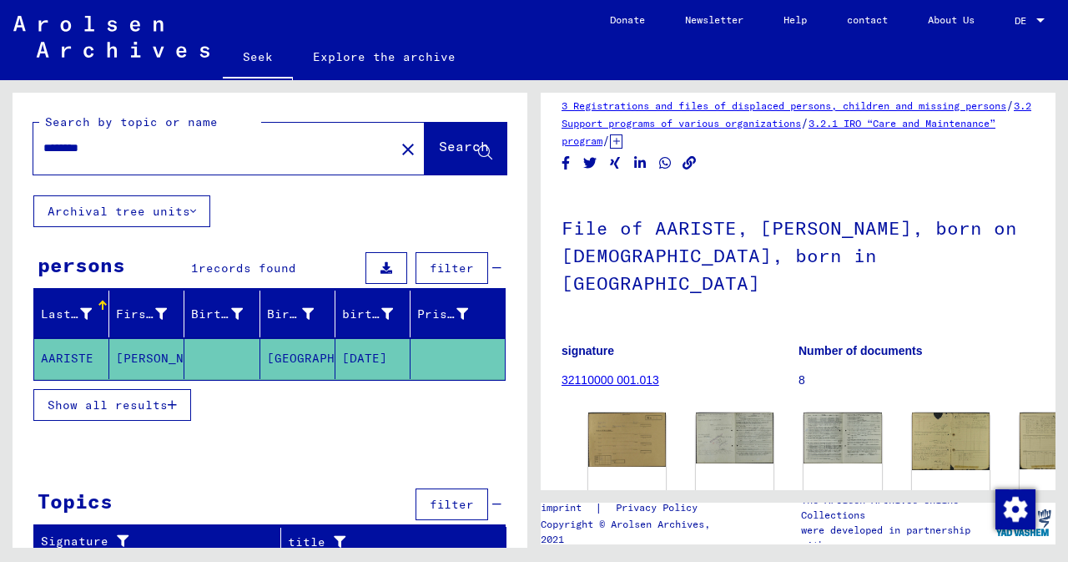
scroll to position [0, 0]
